Goal: Information Seeking & Learning: Learn about a topic

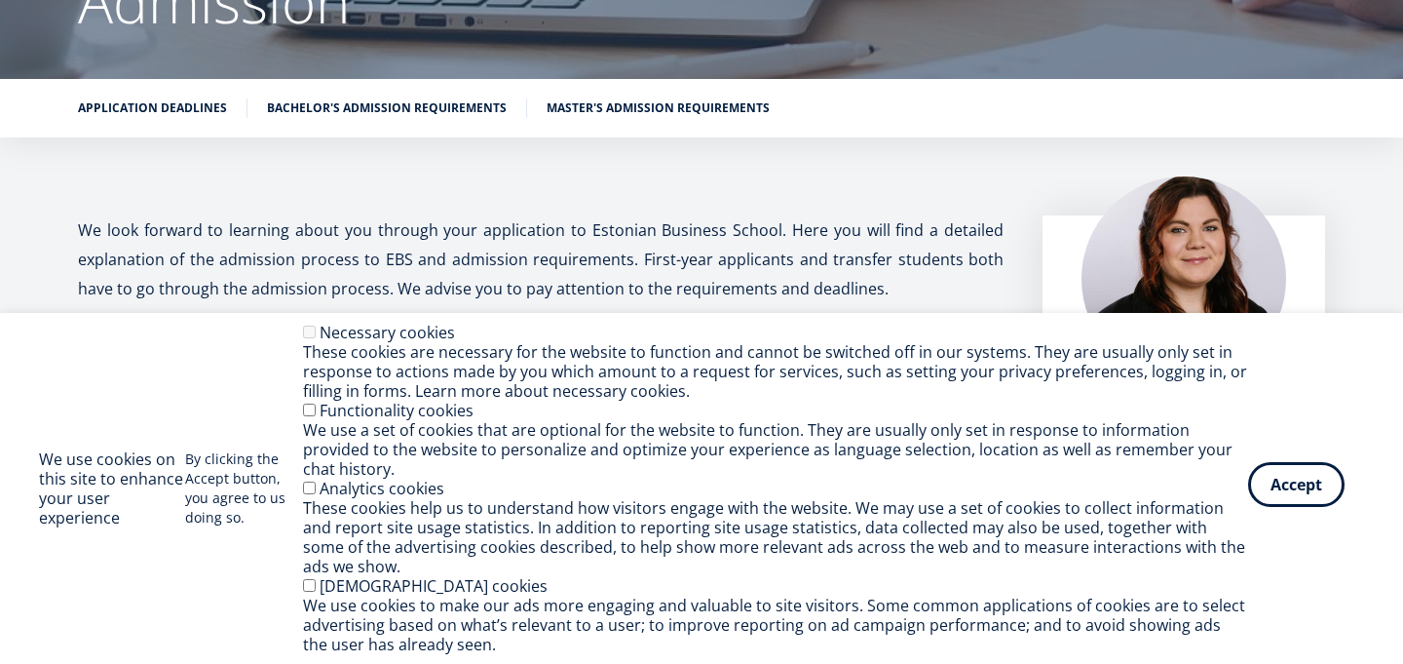
click at [1290, 486] on button "Accept" at bounding box center [1296, 484] width 96 height 45
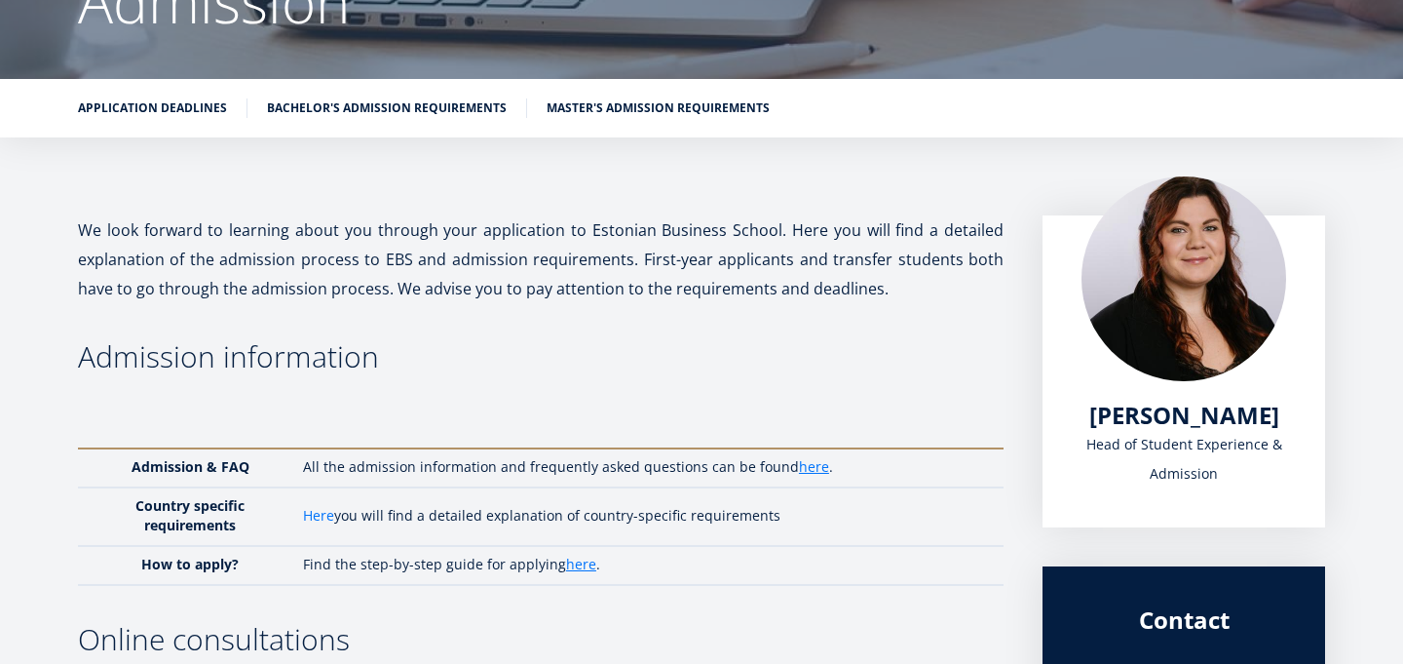
click at [321, 514] on link "Here" at bounding box center [318, 515] width 31 height 19
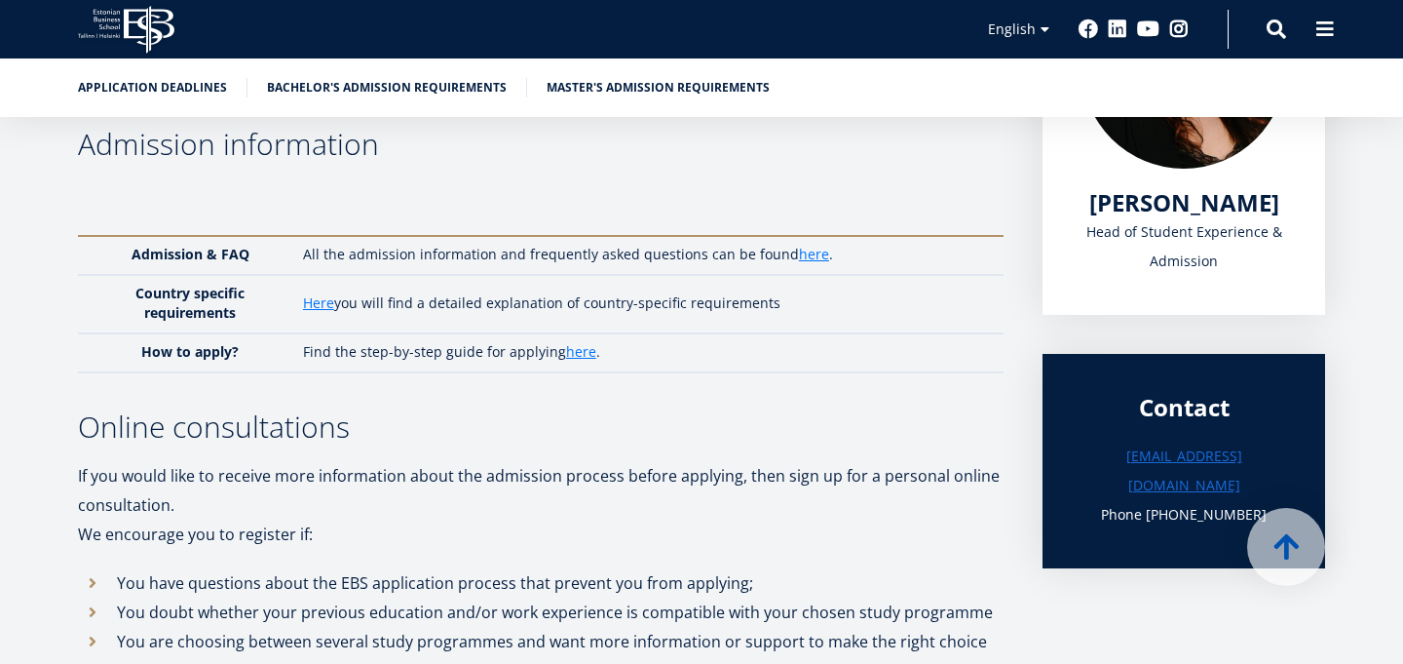
scroll to position [486, 0]
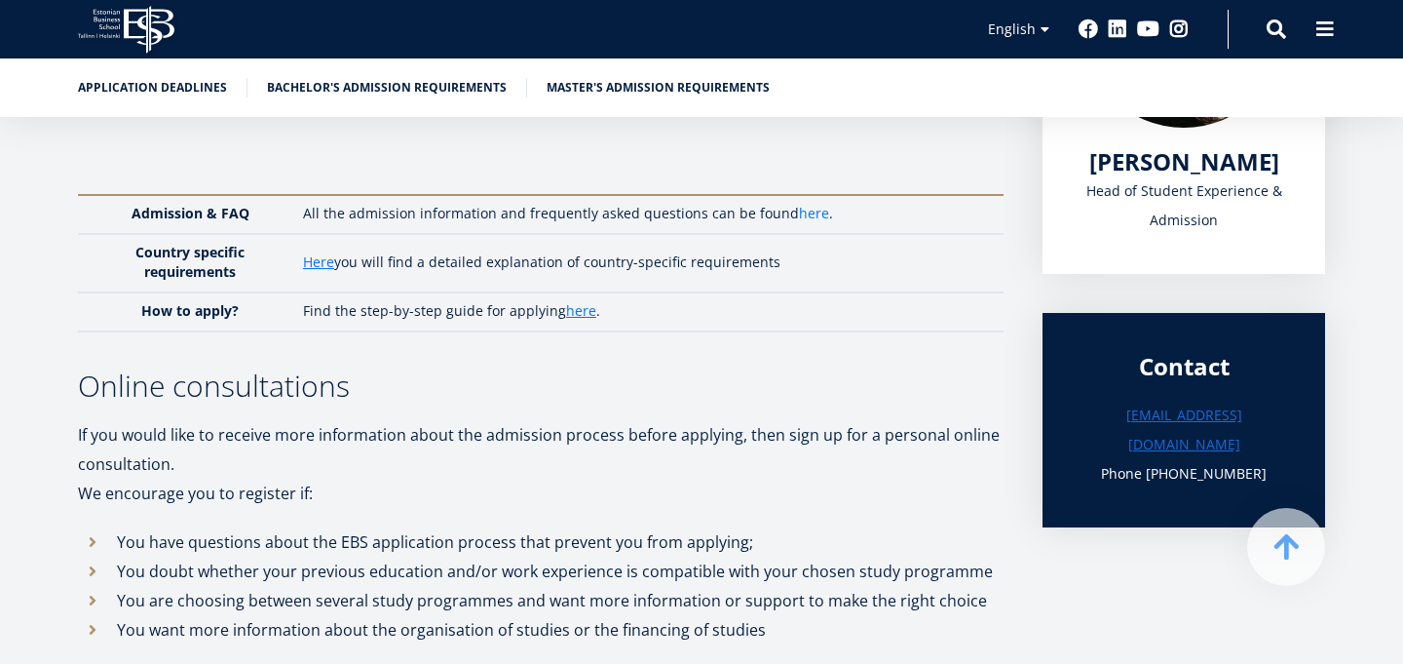
click at [803, 215] on link "here" at bounding box center [814, 213] width 30 height 19
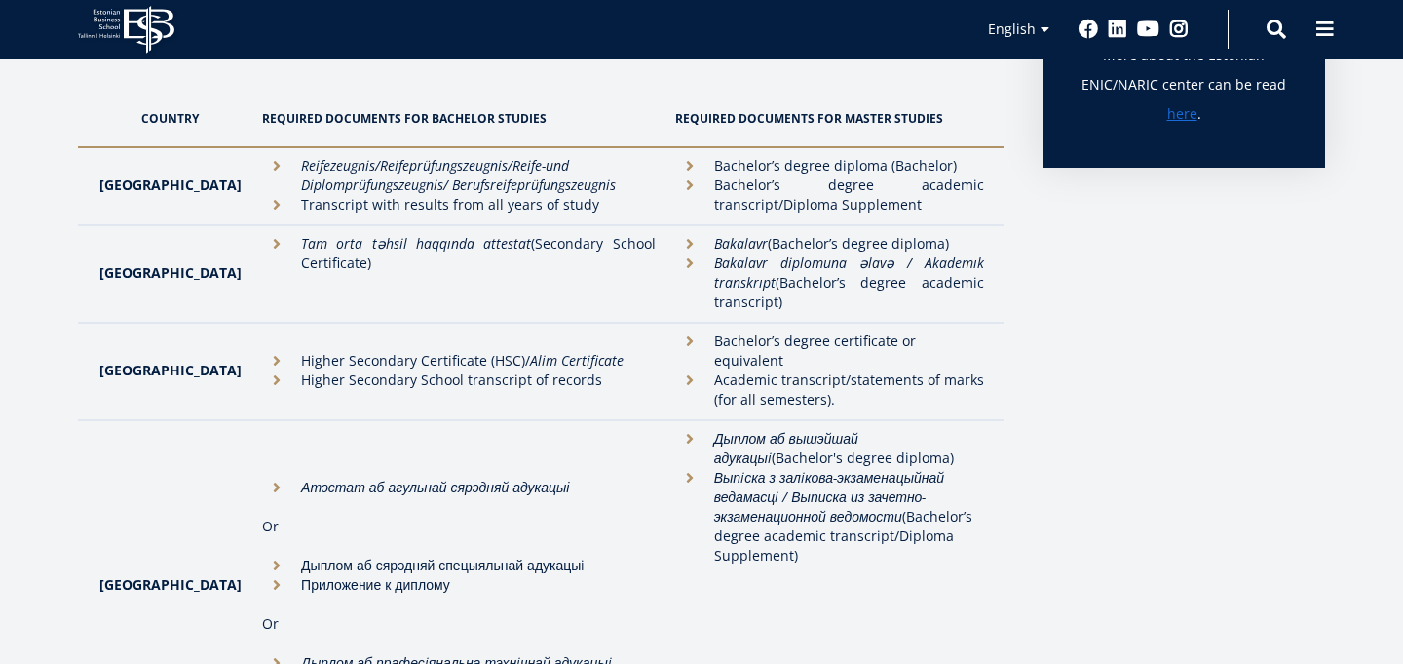
scroll to position [660, 0]
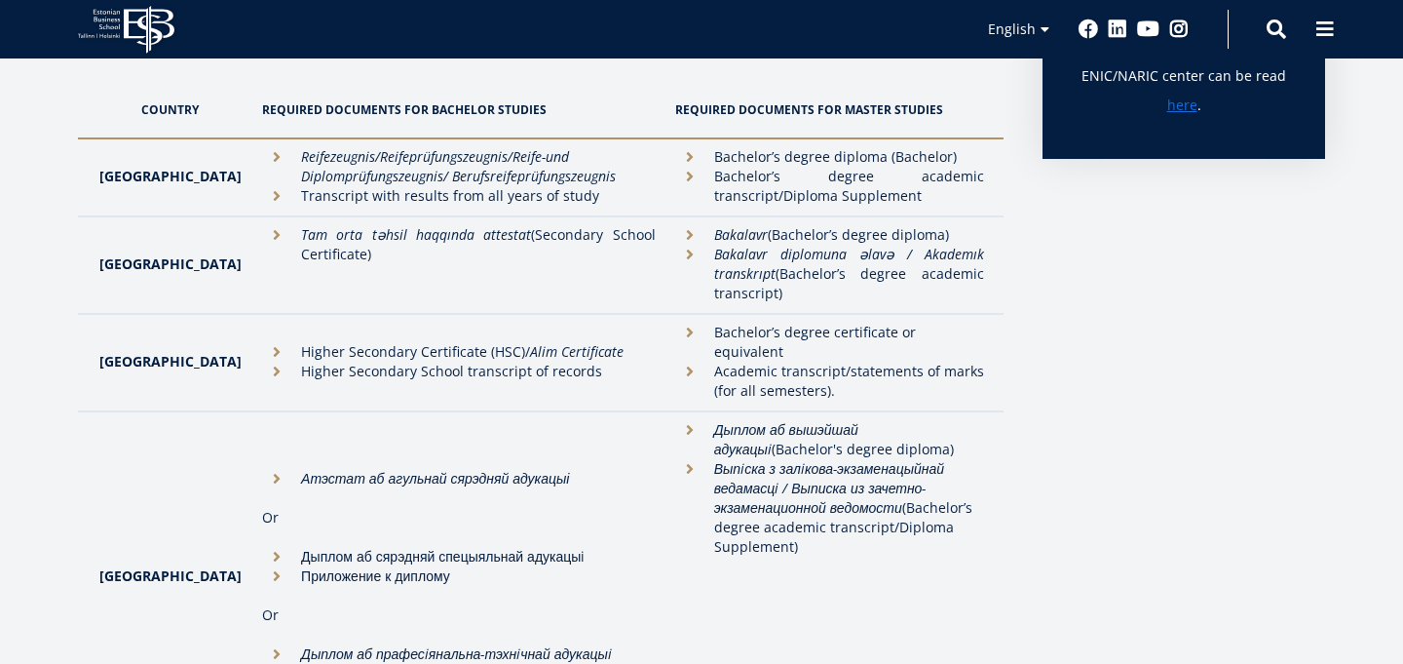
click at [793, 362] on li "Academic transcript/statements of marks (for all semesters)." at bounding box center [829, 381] width 309 height 39
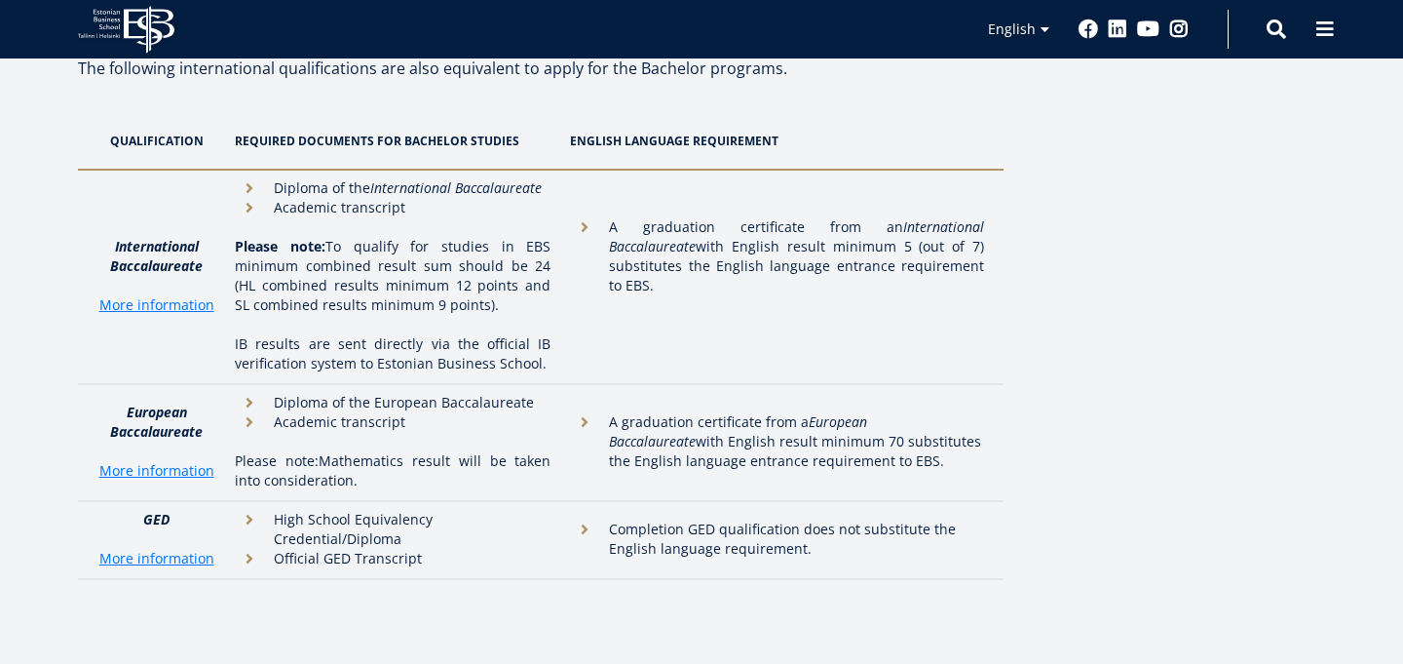
scroll to position [5915, 0]
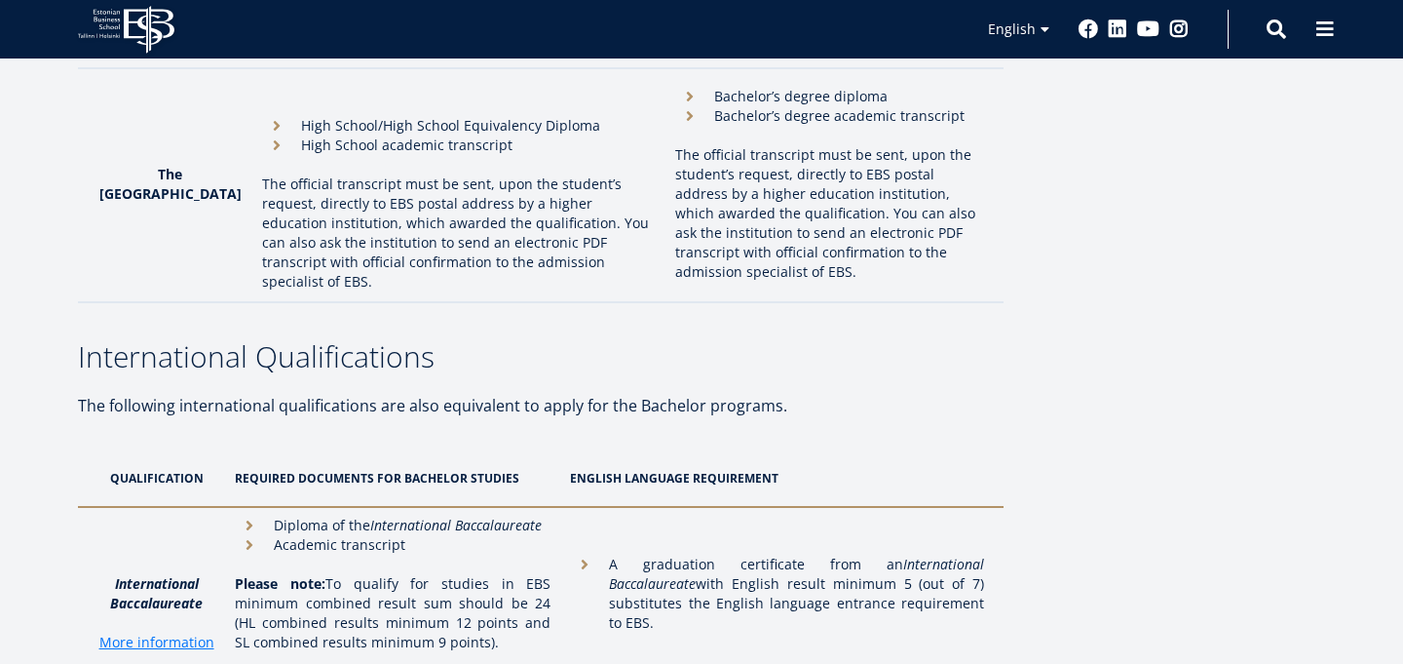
click at [706, 449] on th "ENGLISH LANGUAGE REQUIREMENT" at bounding box center [781, 478] width 443 height 58
click at [397, 449] on th "Required documents for Bachelor studies" at bounding box center [392, 478] width 335 height 58
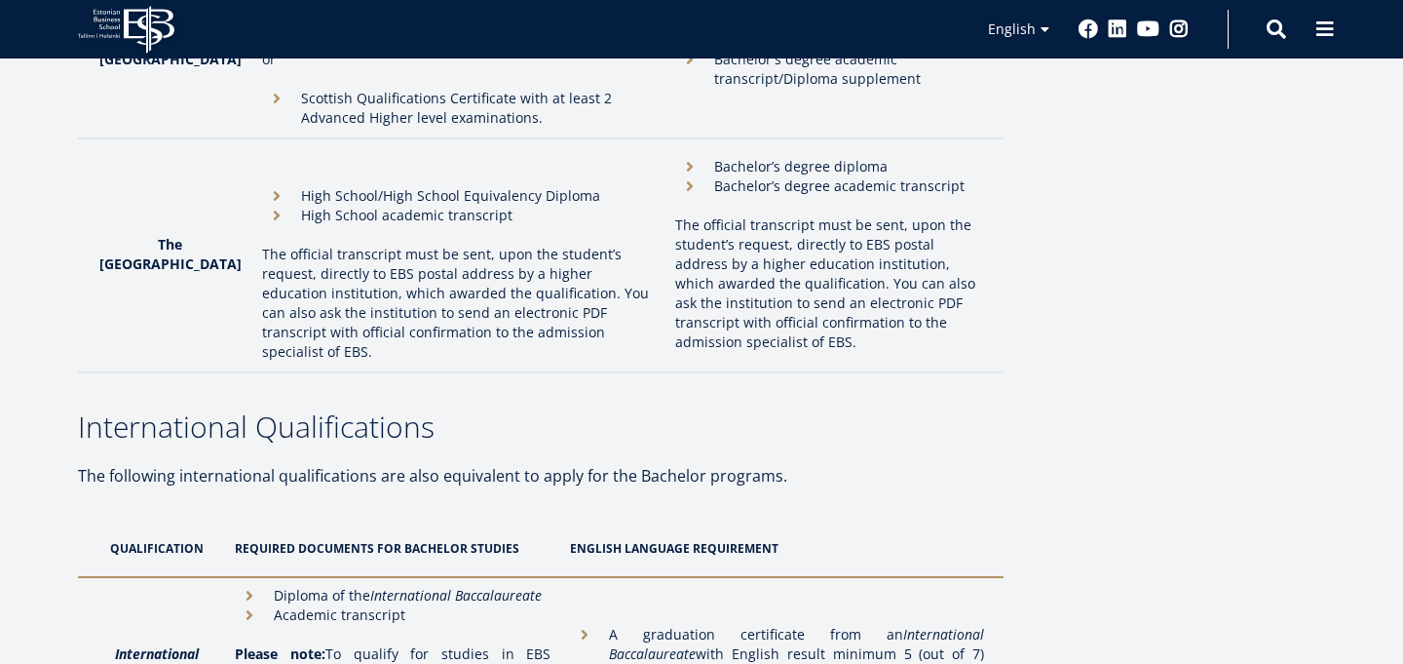
scroll to position [5833, 0]
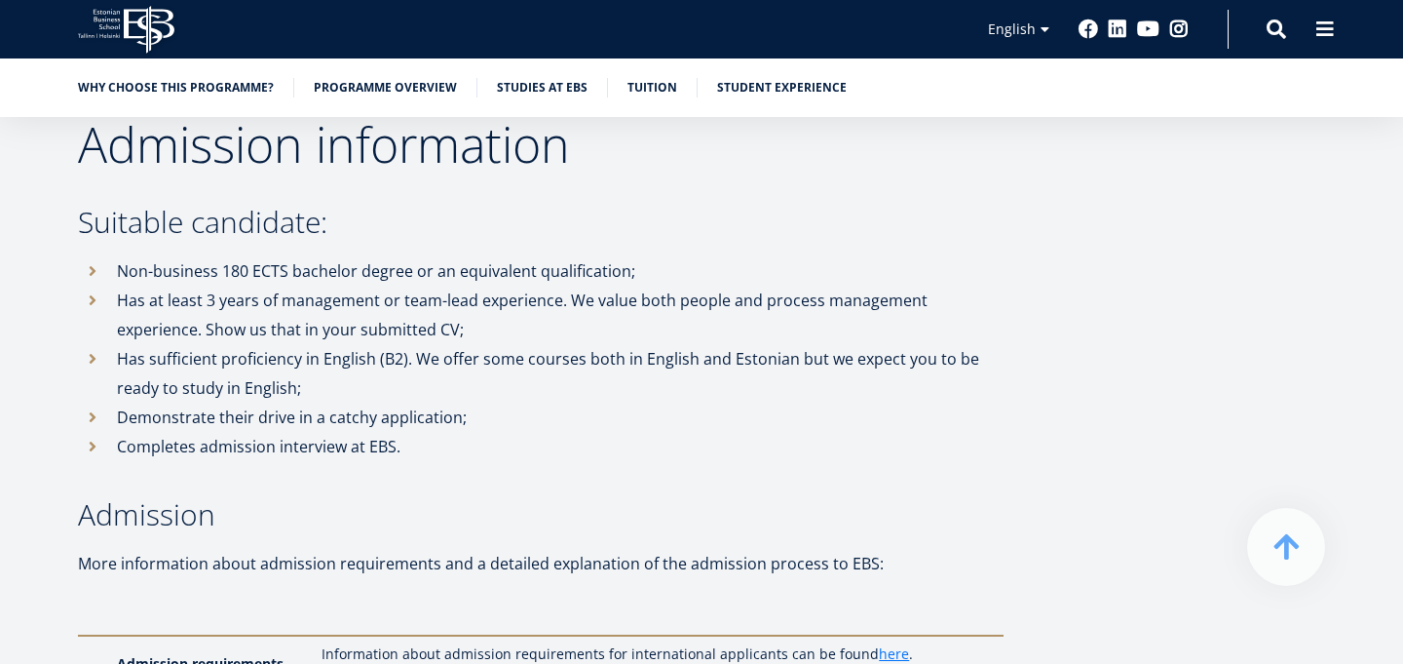
scroll to position [4486, 0]
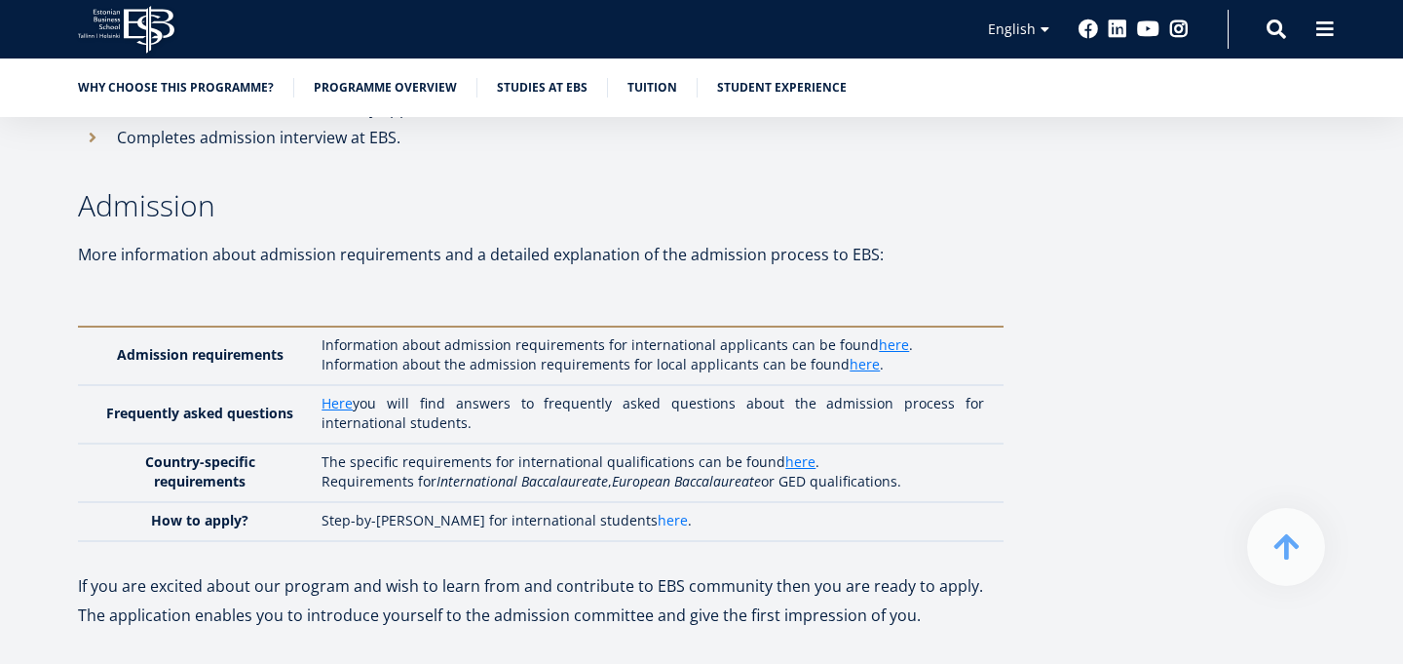
click at [658, 511] on link "here" at bounding box center [673, 520] width 30 height 19
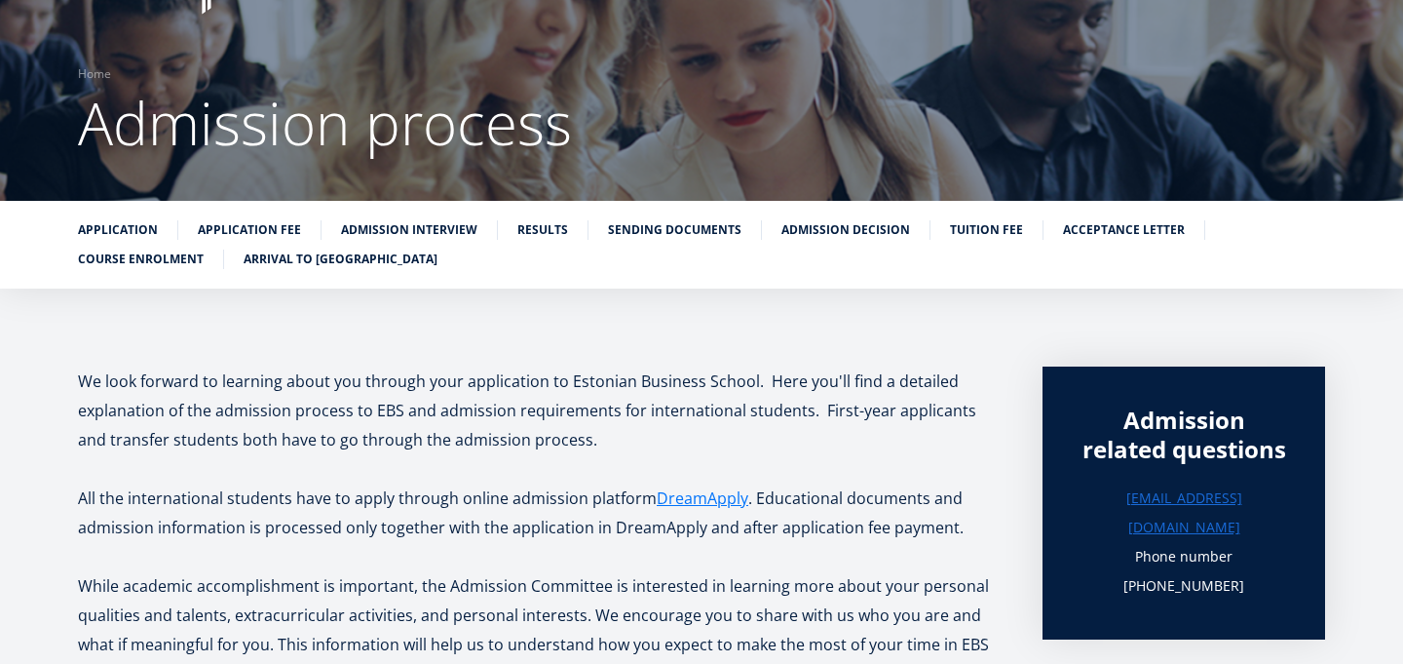
scroll to position [108, 0]
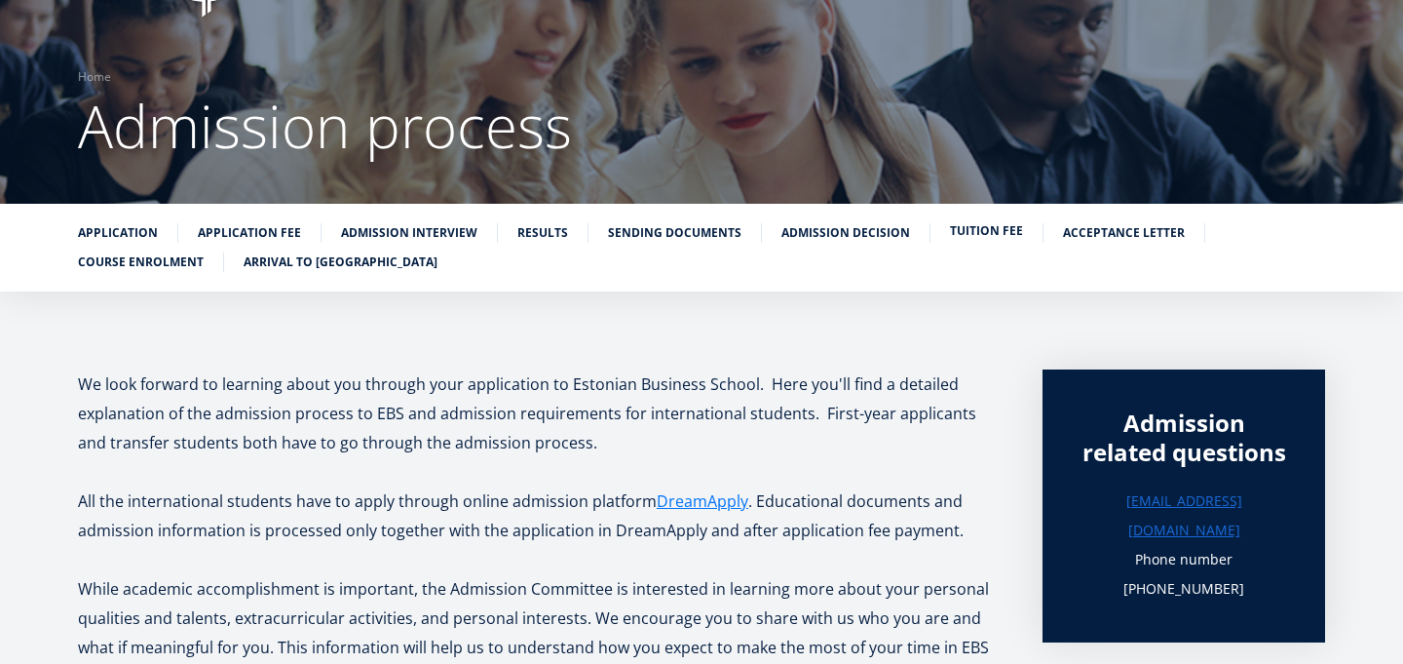
click at [968, 226] on link "Tuition fee" at bounding box center [986, 230] width 73 height 19
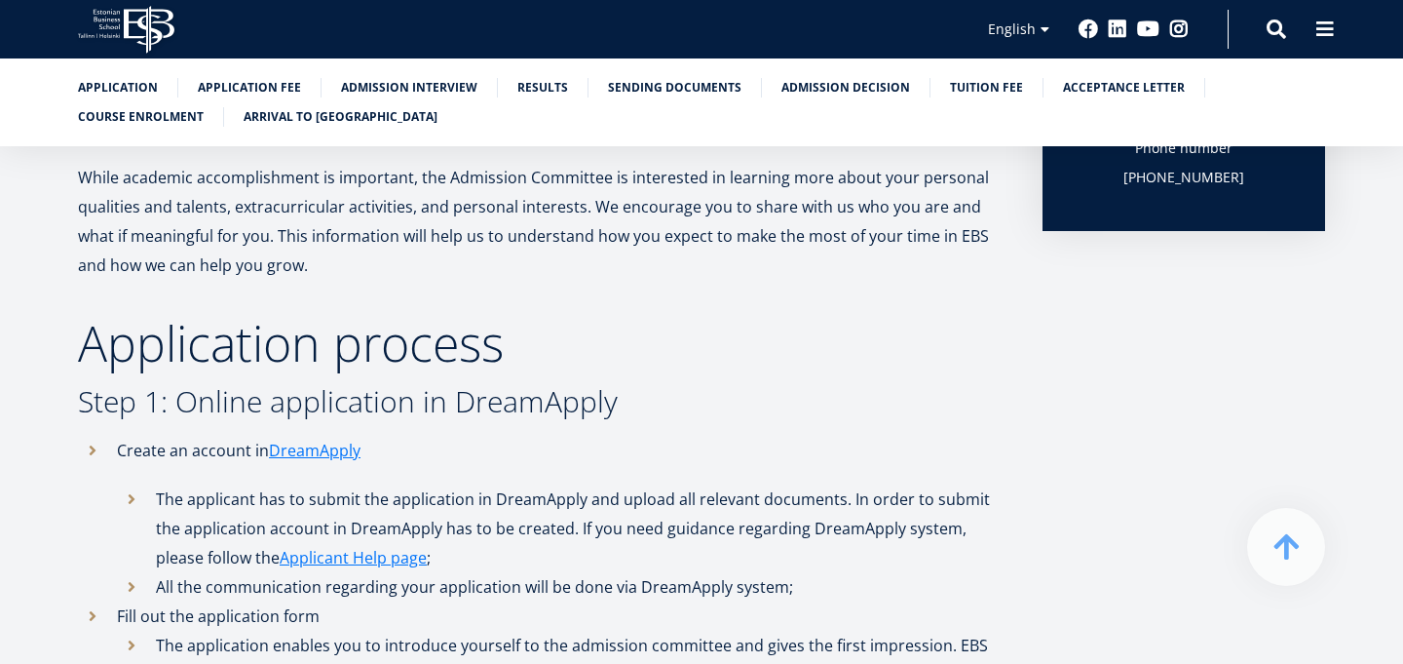
scroll to position [526, 0]
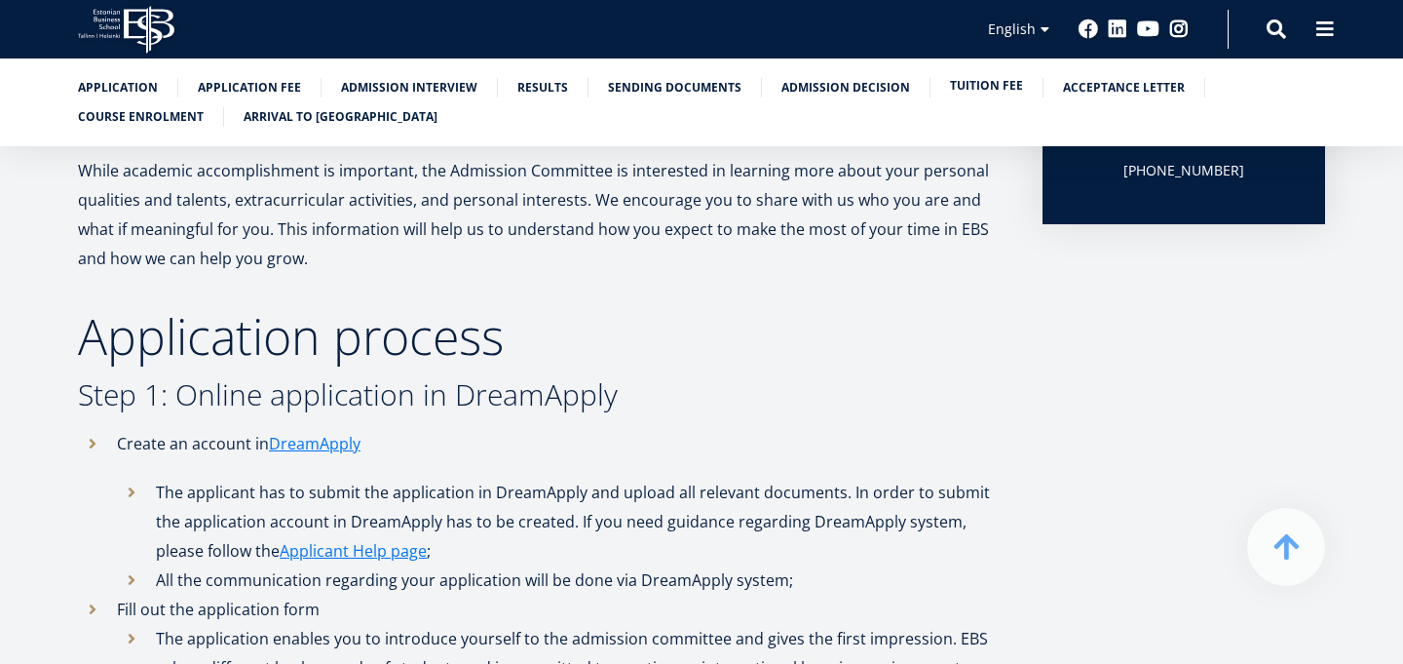
click at [966, 87] on link "Tuition fee" at bounding box center [986, 85] width 73 height 19
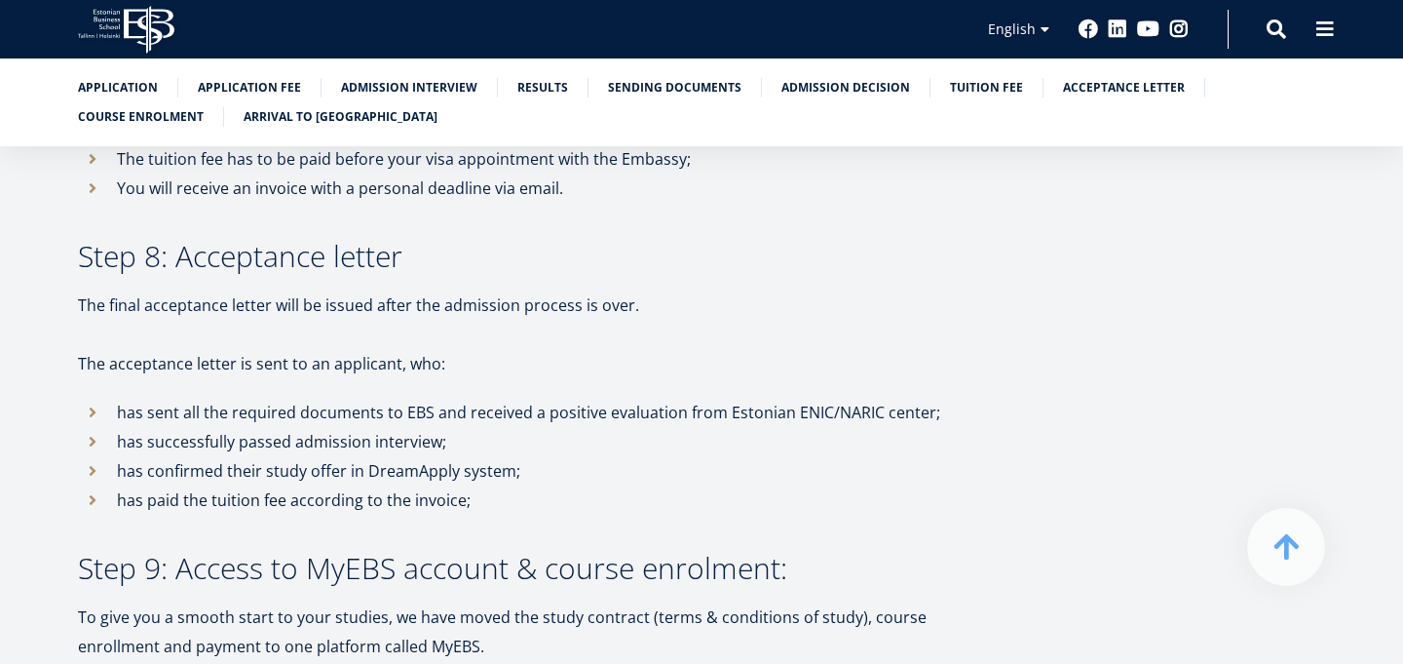
scroll to position [4720, 0]
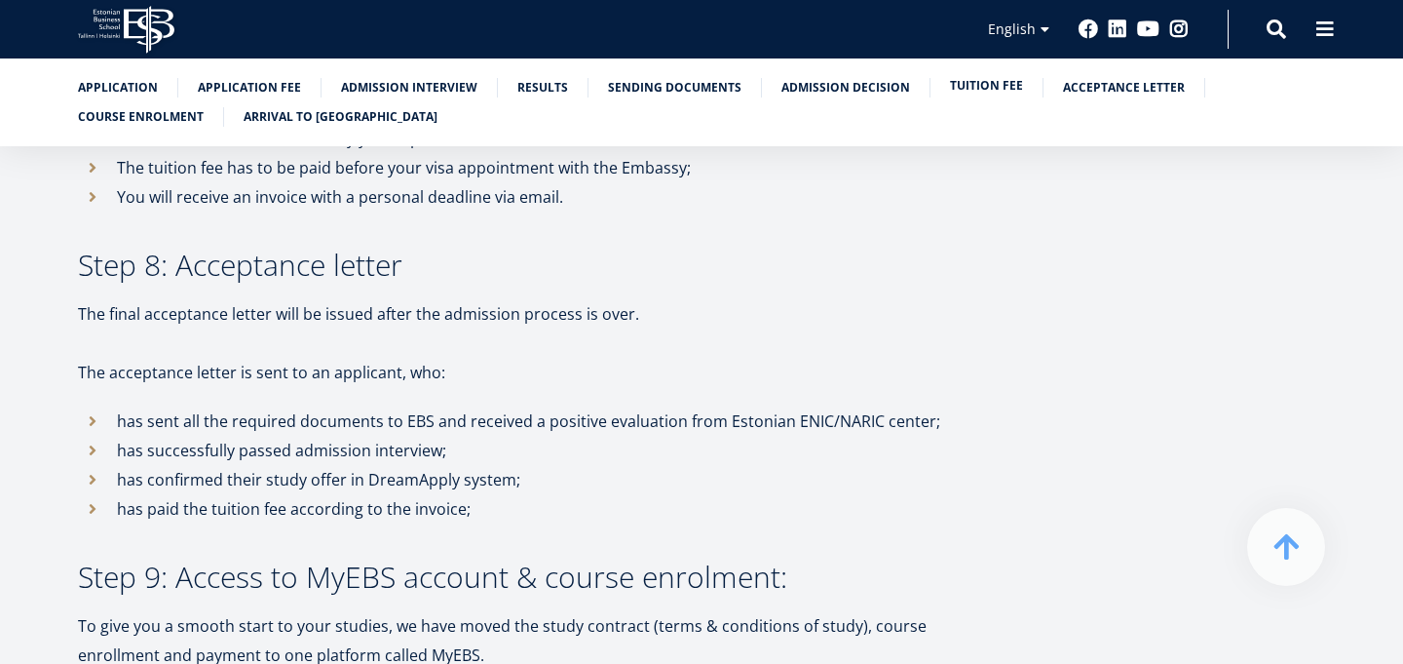
click at [983, 87] on link "Tuition fee" at bounding box center [986, 85] width 73 height 19
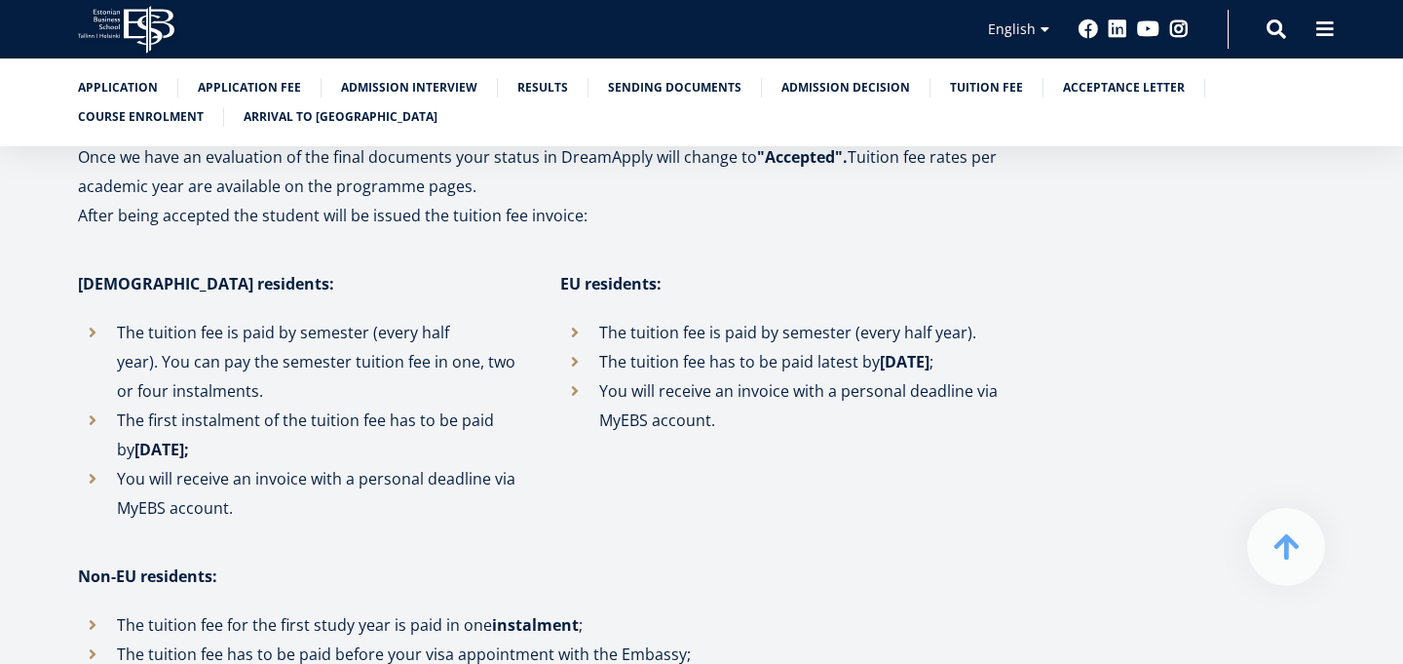
scroll to position [4316, 0]
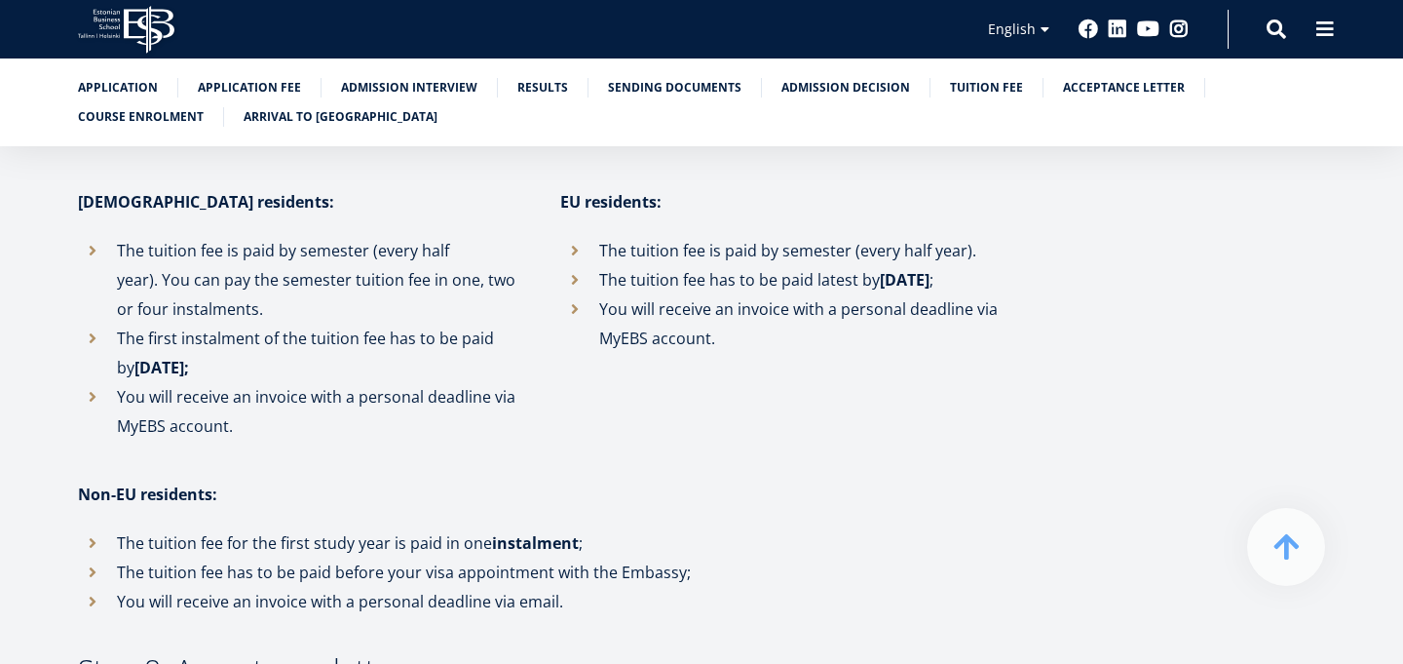
click at [514, 532] on strong "instalment" at bounding box center [535, 542] width 87 height 21
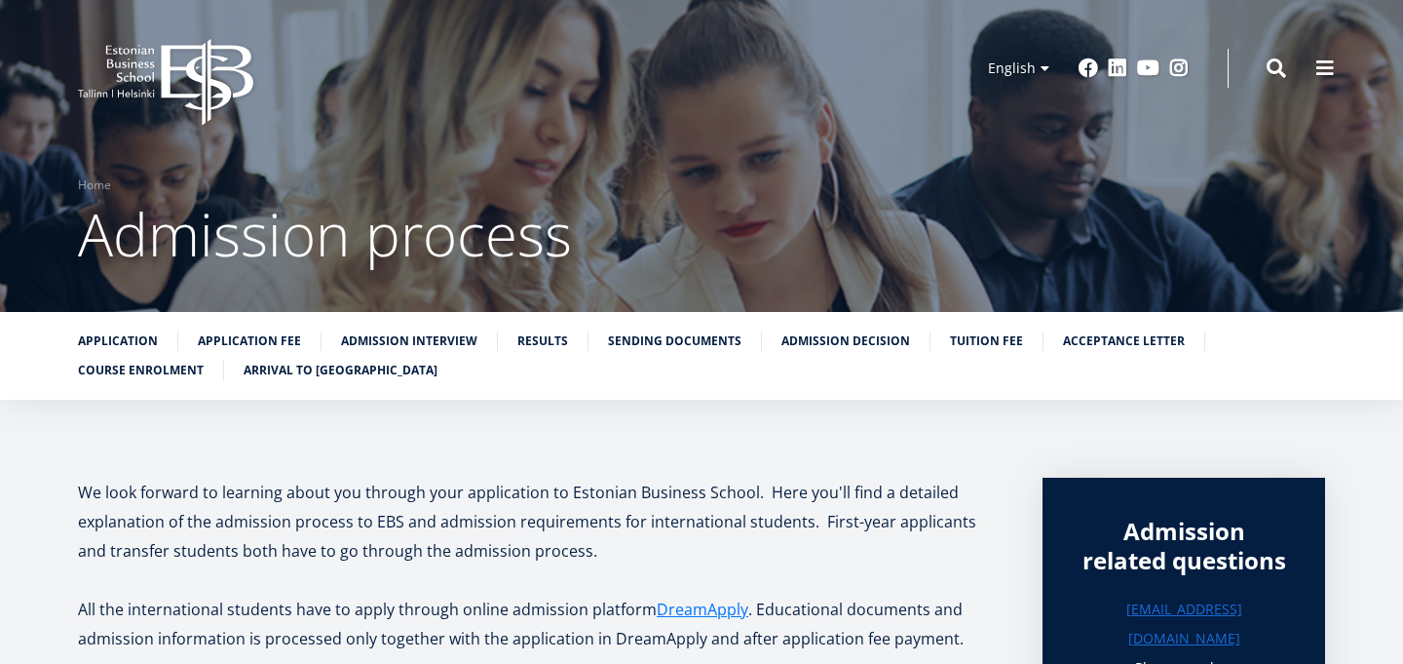
scroll to position [72, 0]
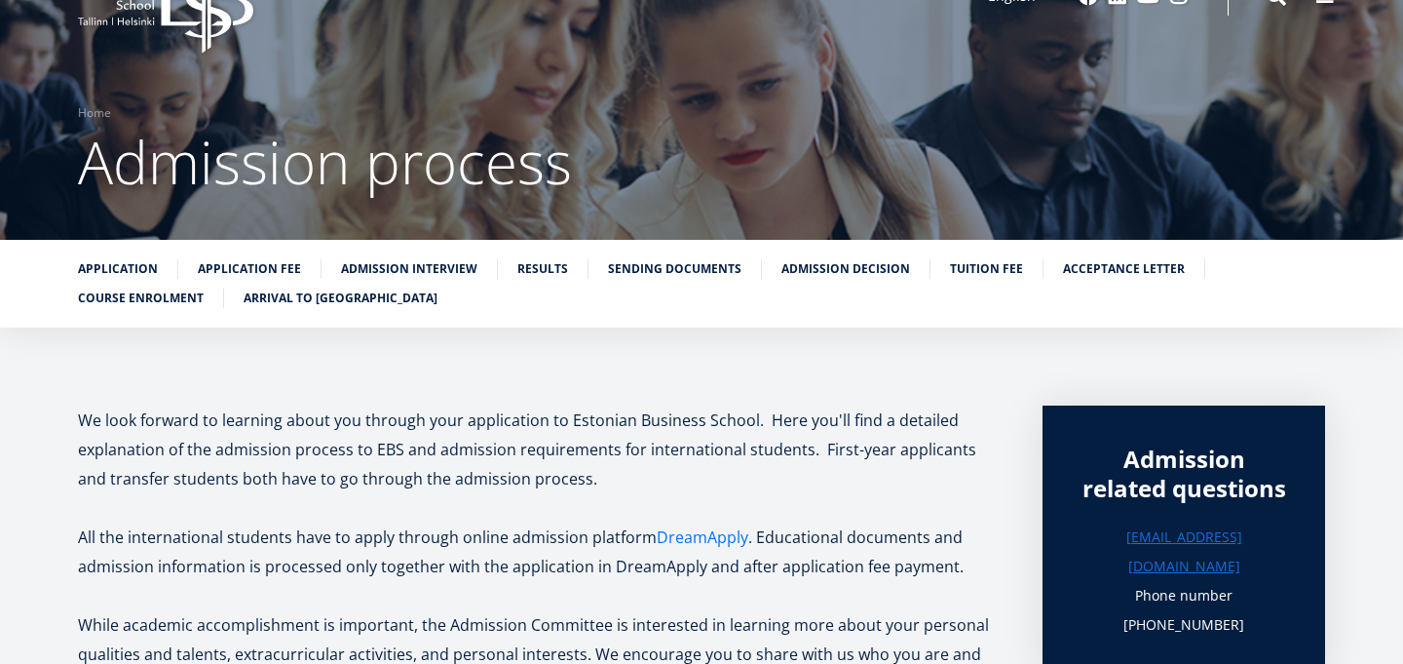
click at [713, 541] on link "DreamApply" at bounding box center [703, 536] width 92 height 29
